Goal: Check status: Check status

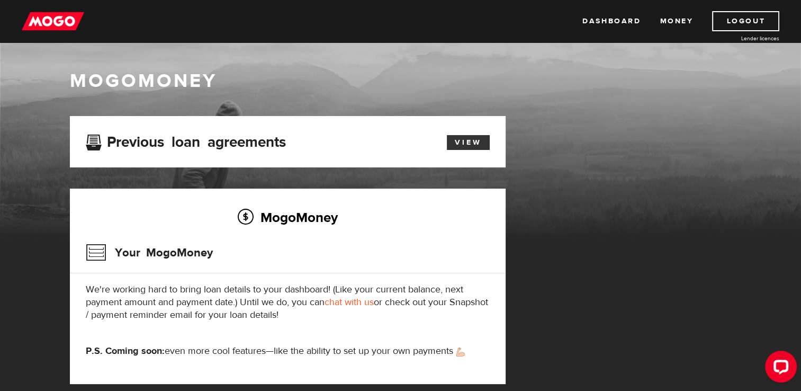
click at [468, 149] on link "View" at bounding box center [468, 142] width 43 height 15
click at [559, 251] on div "MogoMoney Your MogoMoney application Expired Your MogoMoney credit decision has…" at bounding box center [401, 260] width 678 height 289
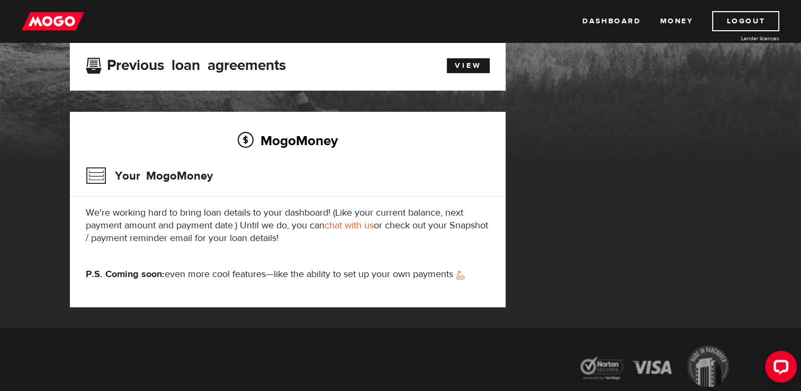
scroll to position [127, 0]
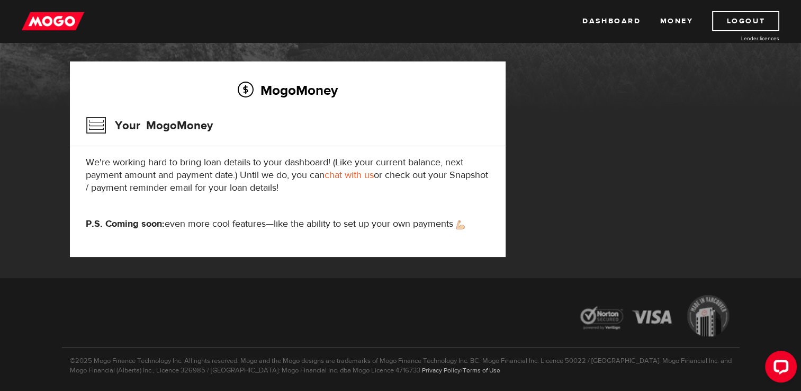
click at [345, 172] on link "chat with us" at bounding box center [348, 175] width 49 height 12
click at [624, 77] on div "MogoMoney Your MogoMoney application Expired Your MogoMoney credit decision has…" at bounding box center [401, 133] width 678 height 289
click at [673, 17] on link "Money" at bounding box center [676, 21] width 33 height 20
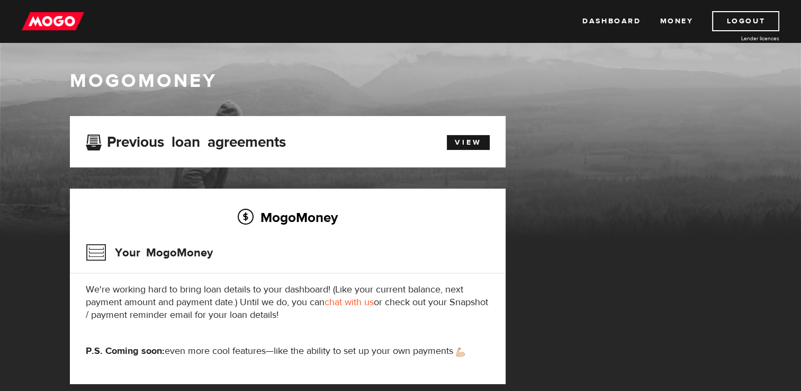
click at [89, 146] on h3 "Previous loan agreements" at bounding box center [186, 140] width 200 height 14
click at [455, 144] on link "View" at bounding box center [468, 142] width 43 height 15
